Goal: Transaction & Acquisition: Purchase product/service

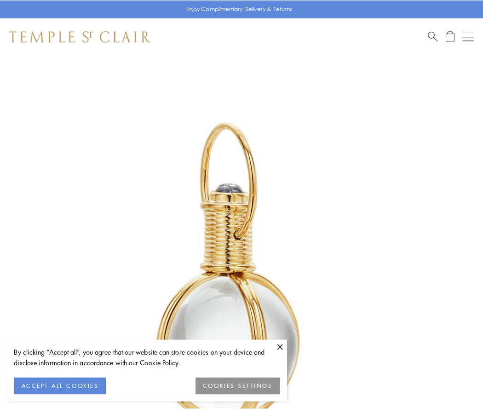
scroll to position [240, 0]
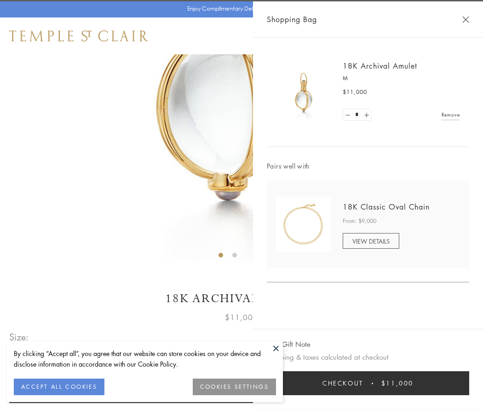
click at [368, 383] on button "Checkout $11,000" at bounding box center [368, 383] width 202 height 24
